Goal: Information Seeking & Learning: Learn about a topic

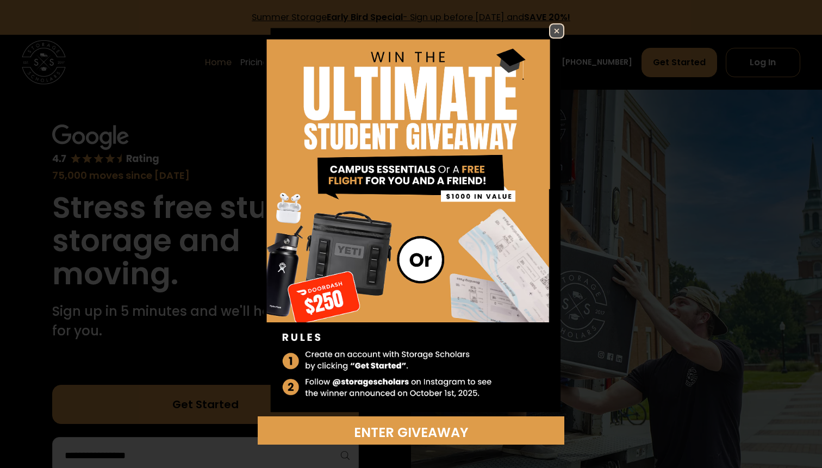
click at [554, 33] on img at bounding box center [556, 30] width 13 height 13
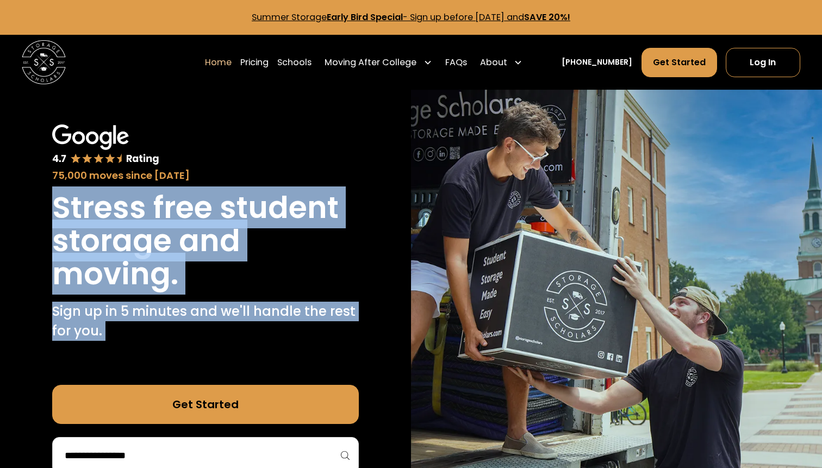
drag, startPoint x: 53, startPoint y: 205, endPoint x: 172, endPoint y: 349, distance: 187.4
click at [172, 349] on div "75,000 moves since [DATE] Stress free student storage and moving. Sign up in 5 …" at bounding box center [205, 300] width 307 height 350
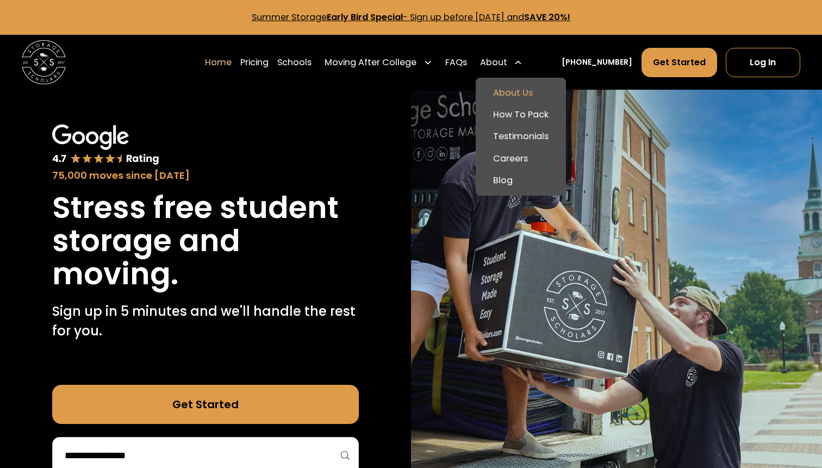
click at [527, 89] on link "About Us" at bounding box center [521, 93] width 82 height 22
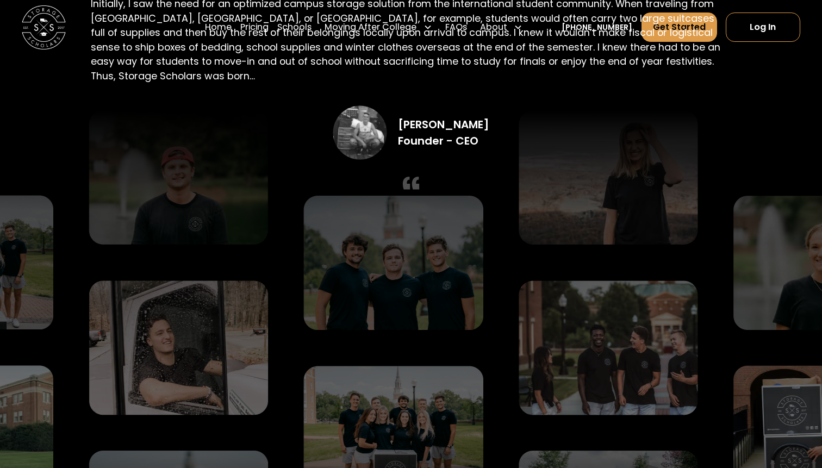
click at [302, 324] on div at bounding box center [411, 347] width 987 height 475
